Goal: Task Accomplishment & Management: Manage account settings

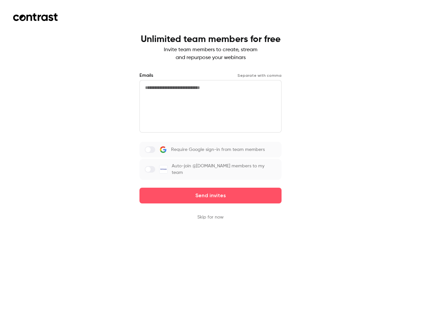
click at [210, 158] on div "Require Google sign-in from team members Auto-join @[DOMAIN_NAME] members to my…" at bounding box center [210, 161] width 142 height 38
click at [210, 191] on button "Send invites" at bounding box center [210, 196] width 142 height 16
